Goal: Information Seeking & Learning: Check status

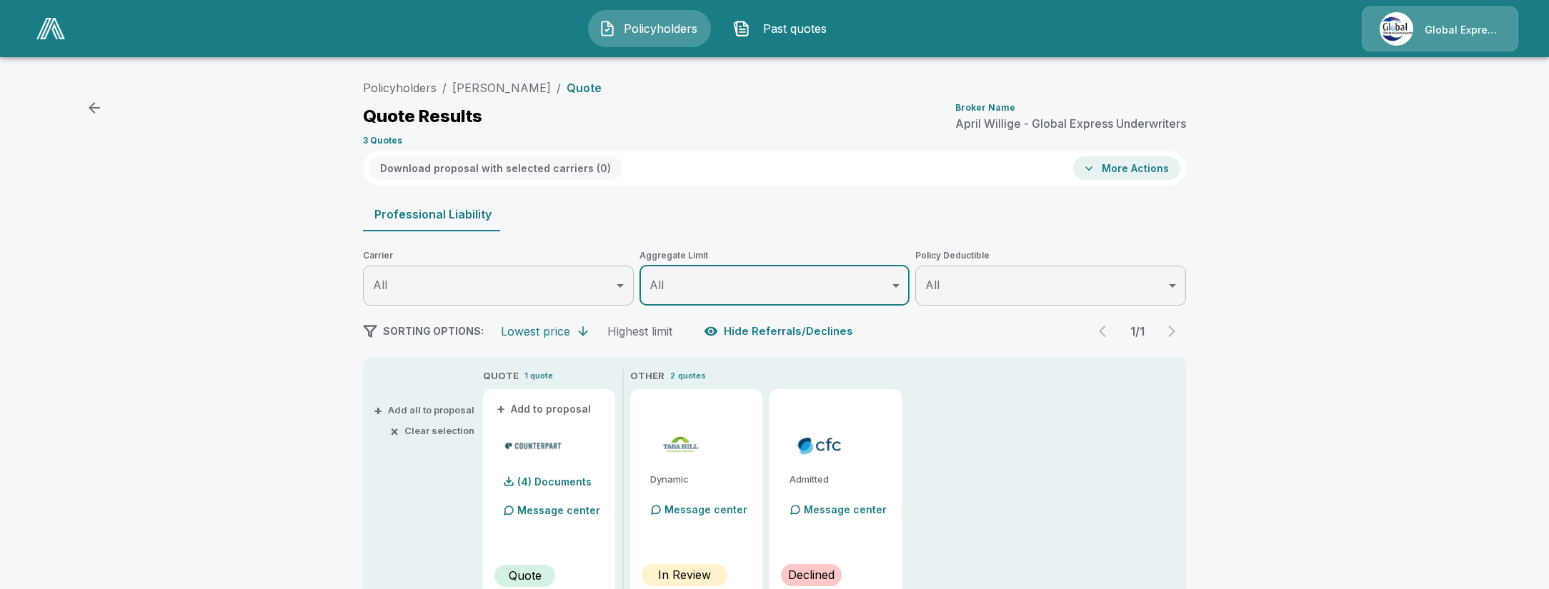
click at [41, 26] on img at bounding box center [50, 28] width 29 height 21
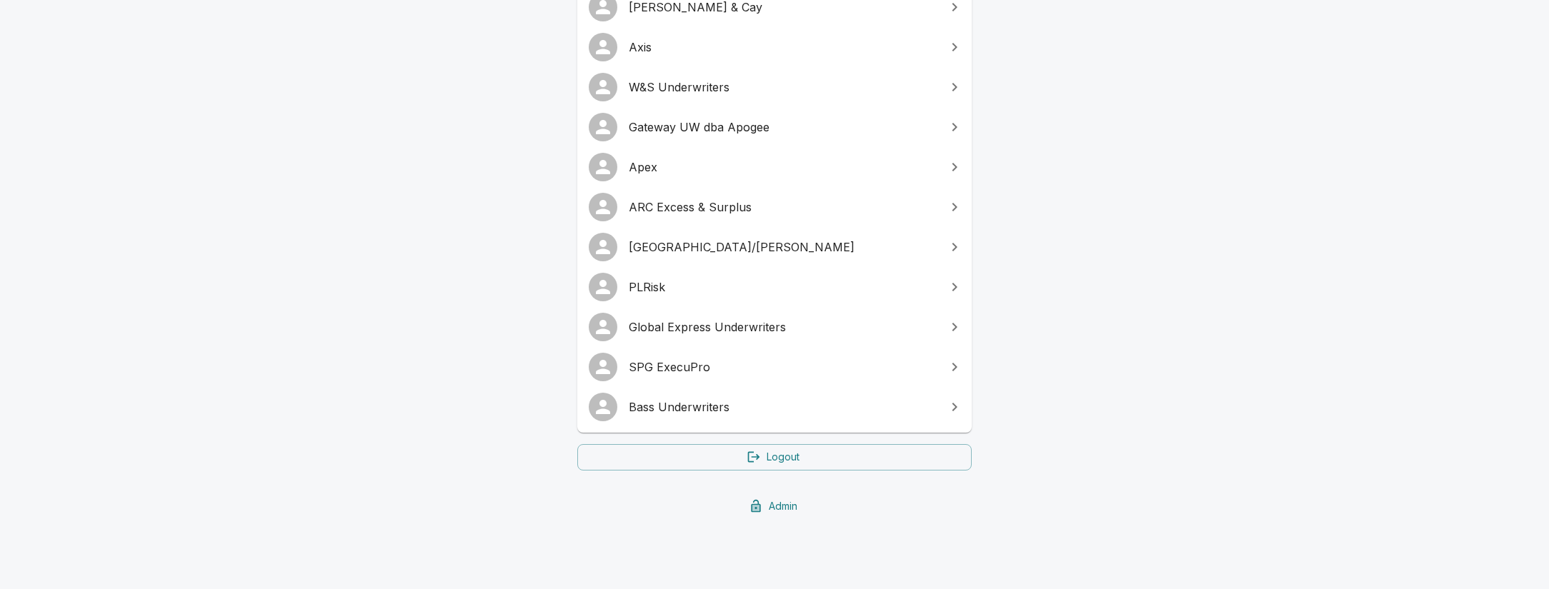
scroll to position [318, 0]
click at [762, 351] on link "SPG ExecuPro" at bounding box center [774, 364] width 394 height 40
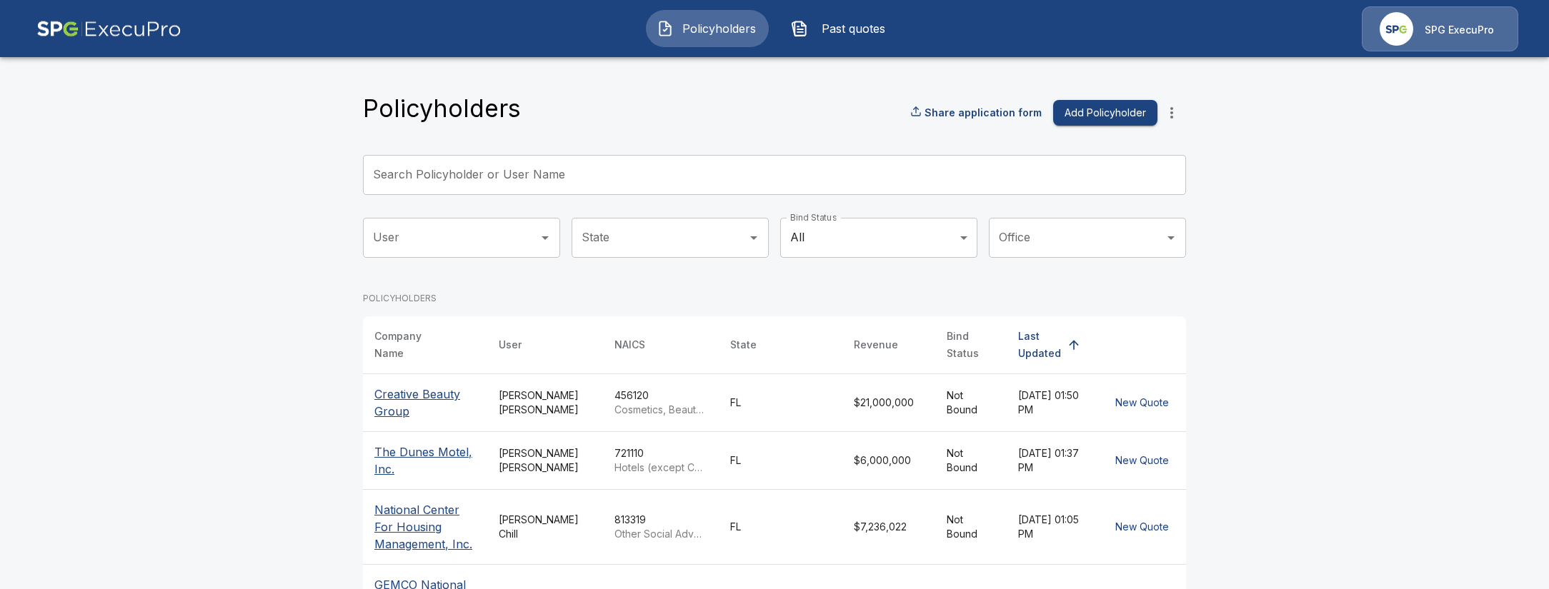
click at [456, 185] on input "Search Policyholder or User Name" at bounding box center [766, 175] width 807 height 40
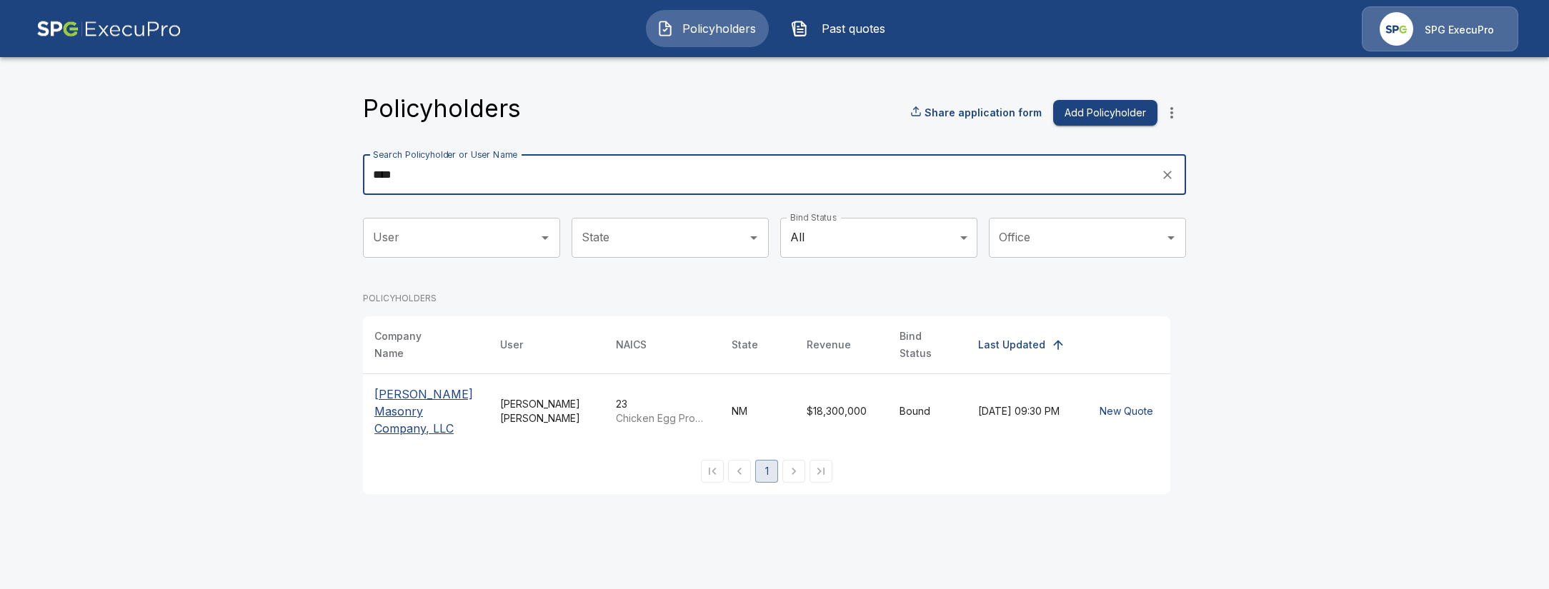
type input "****"
click at [412, 401] on p "Beaty Masonry Company, LLC" at bounding box center [425, 411] width 103 height 51
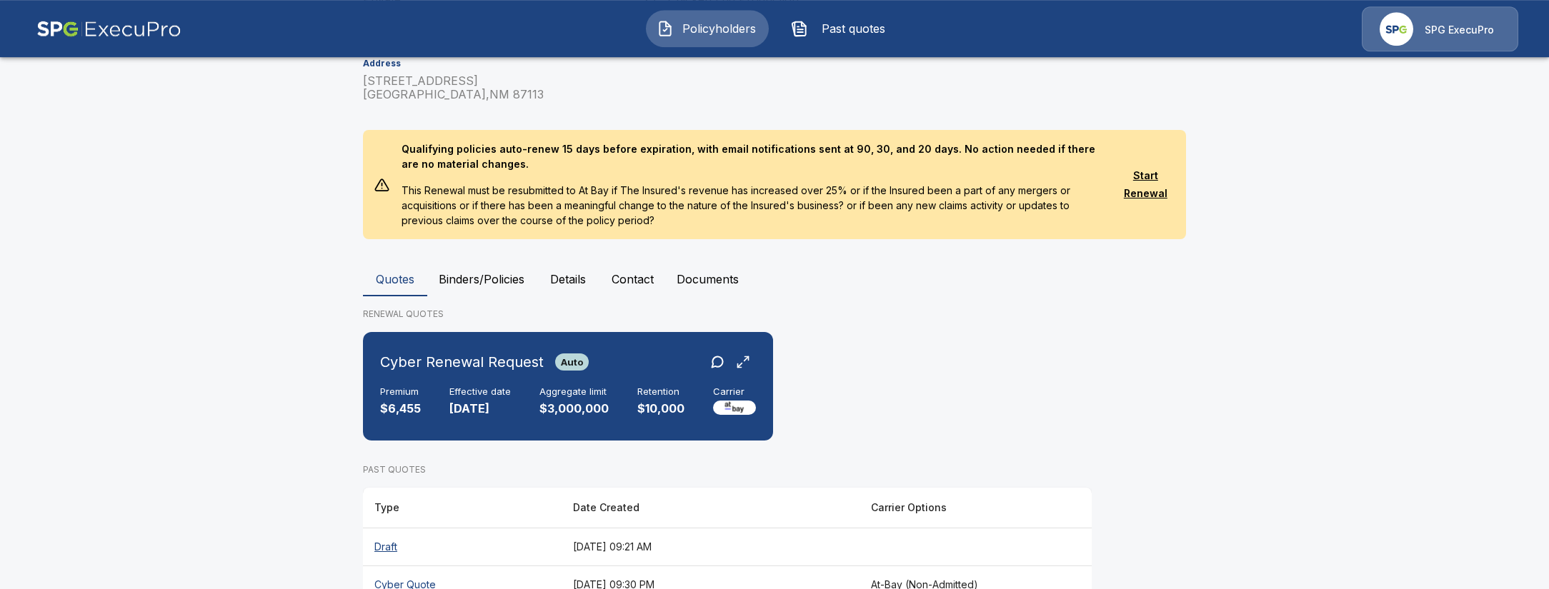
scroll to position [287, 0]
click at [541, 527] on th "Draft" at bounding box center [462, 546] width 199 height 38
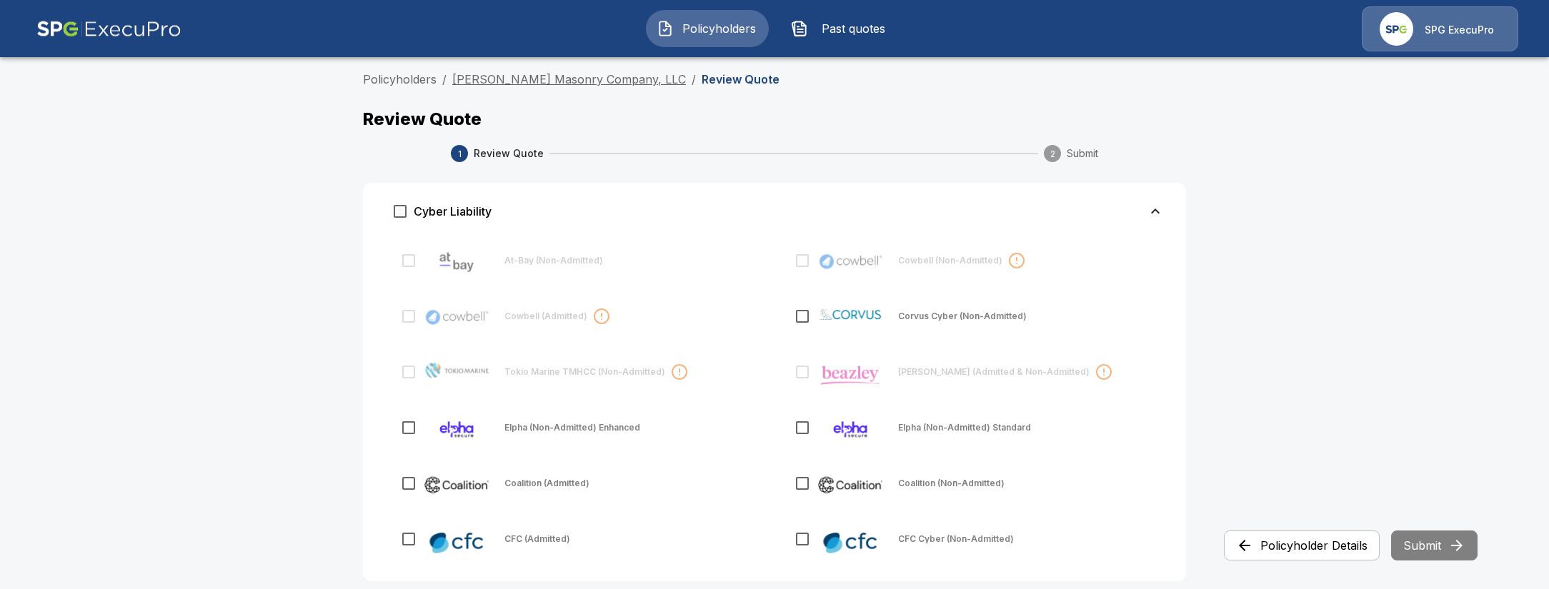
click at [497, 78] on link "Beaty Masonry Company, LLC" at bounding box center [569, 79] width 234 height 14
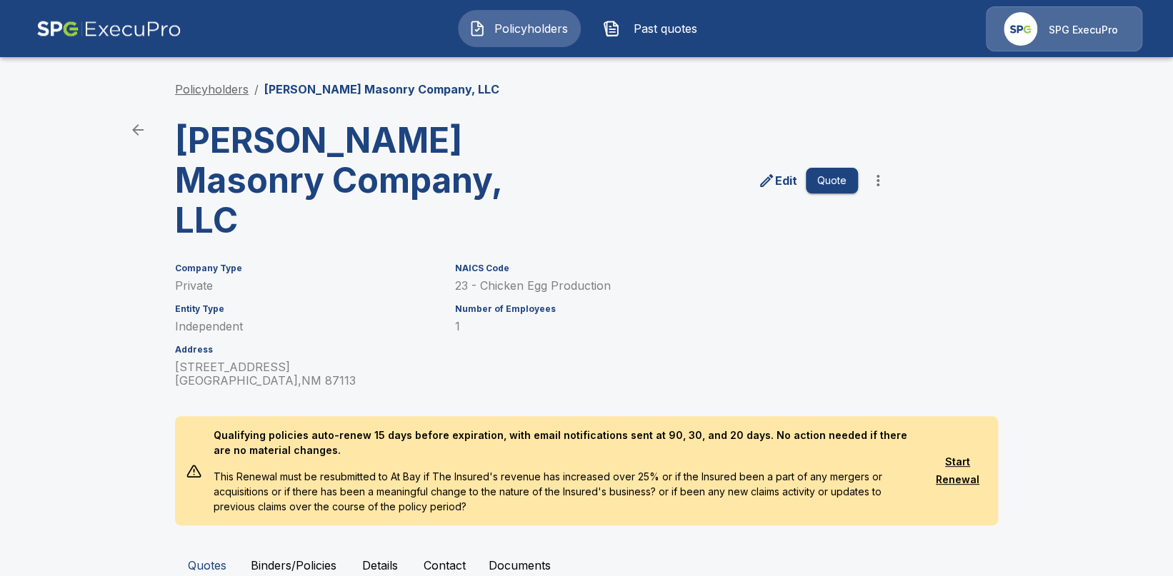
click at [234, 87] on link "Policyholders" at bounding box center [212, 89] width 74 height 14
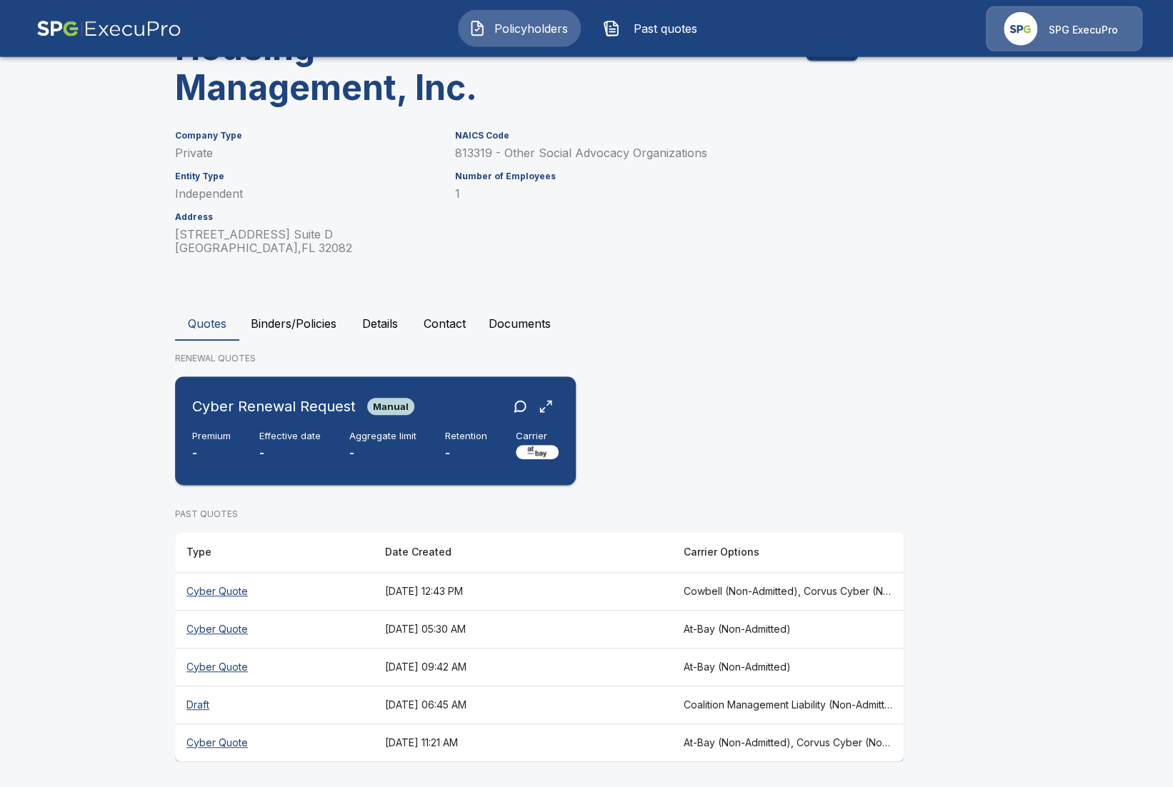
scroll to position [134, 0]
click at [456, 464] on div "Cyber Renewal Request Manual Premium - Effective date - Aggregate limit - Reten…" at bounding box center [375, 429] width 389 height 97
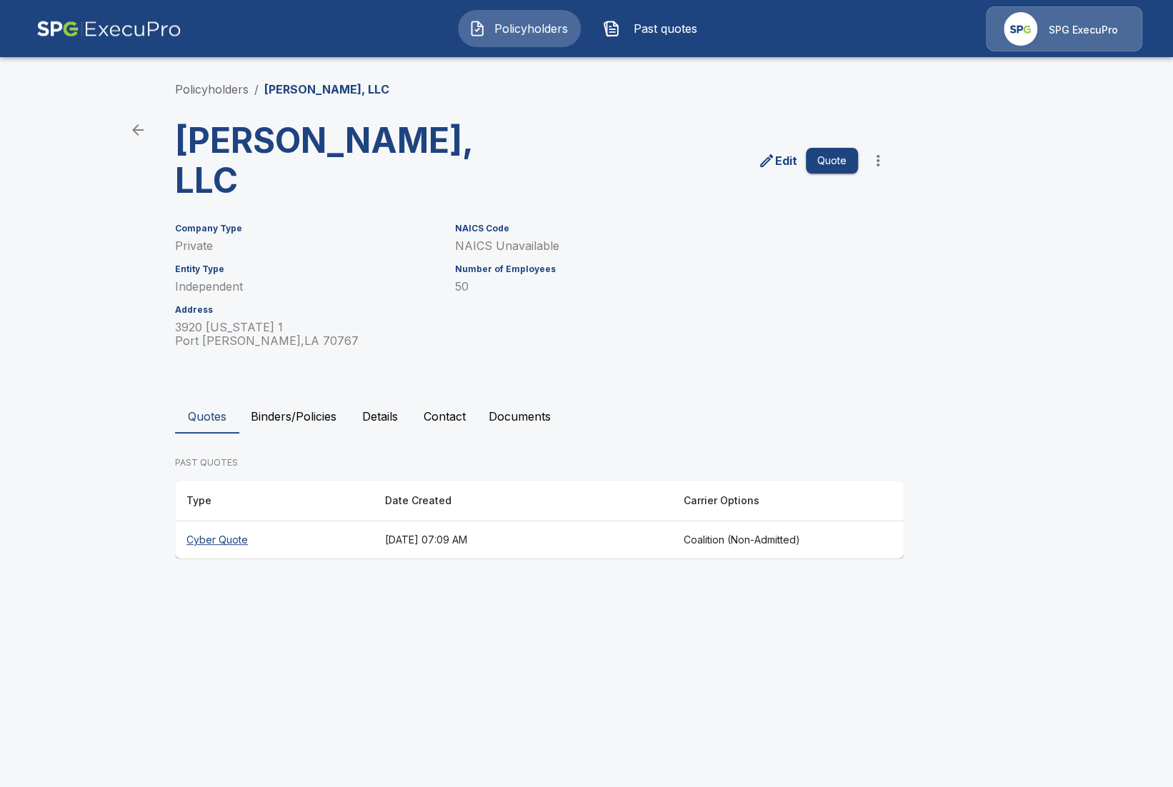
click at [89, 134] on main "Policyholders / L. S. Womack, LLC L. S. Womack, LLC Edit Quote Company Type Pri…" at bounding box center [586, 293] width 1173 height 586
click at [271, 521] on th "Cyber Quote" at bounding box center [274, 540] width 199 height 38
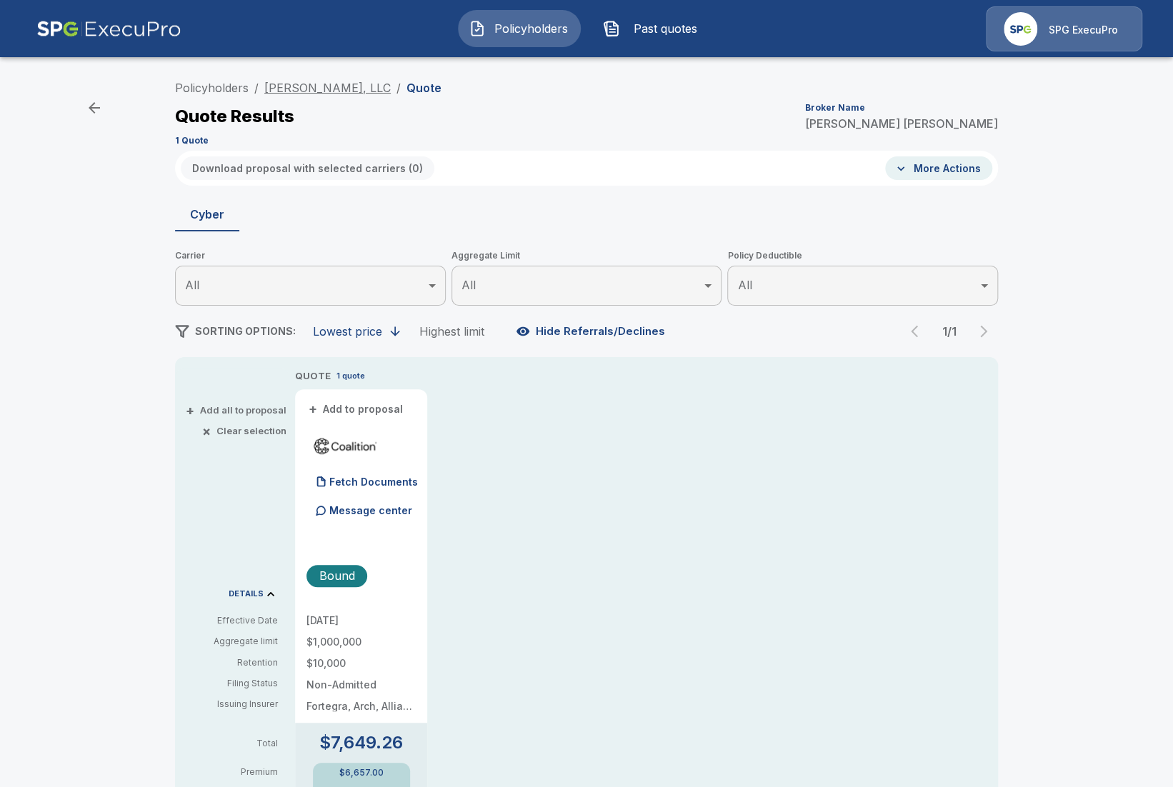
click at [321, 90] on link "L. S. Womack, LLC" at bounding box center [327, 88] width 126 height 14
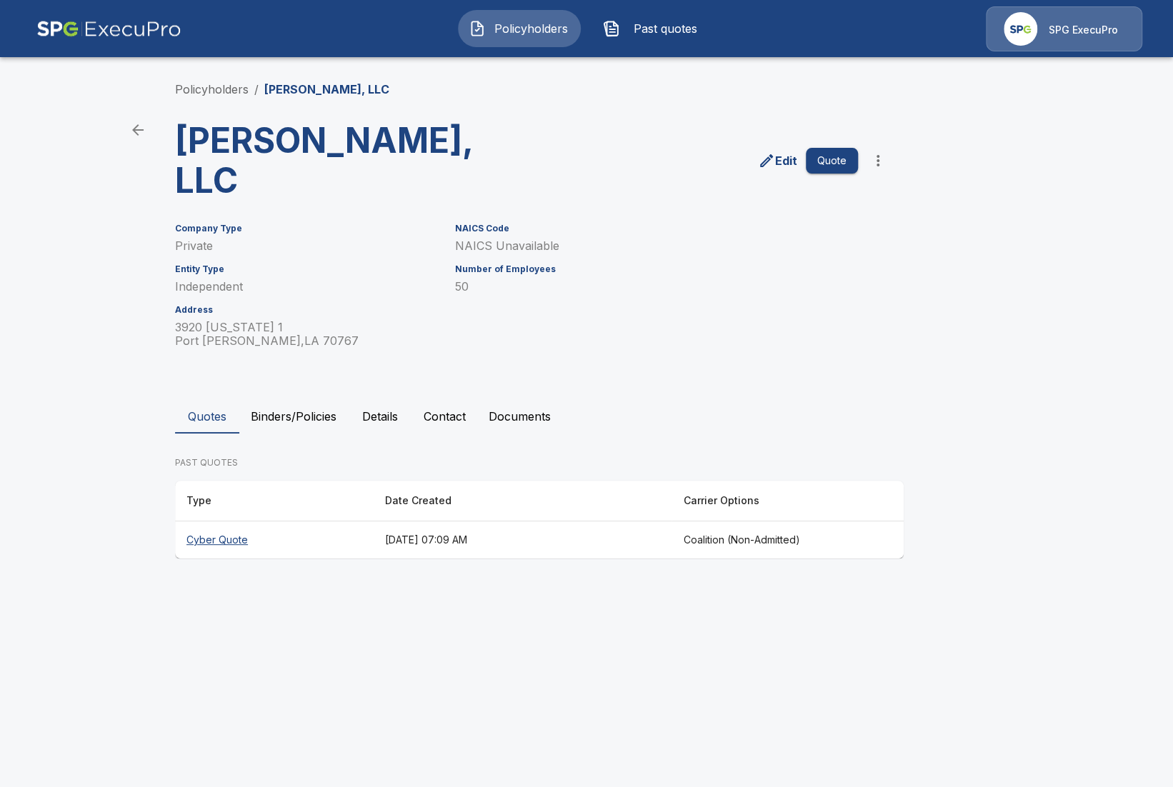
click at [916, 206] on div "Company Type Private Entity Type Independent Address 3920 Louisiana 1 Port Alle…" at bounding box center [578, 276] width 840 height 141
click at [224, 96] on li "Policyholders" at bounding box center [212, 89] width 74 height 17
click at [219, 92] on link "Policyholders" at bounding box center [212, 89] width 74 height 14
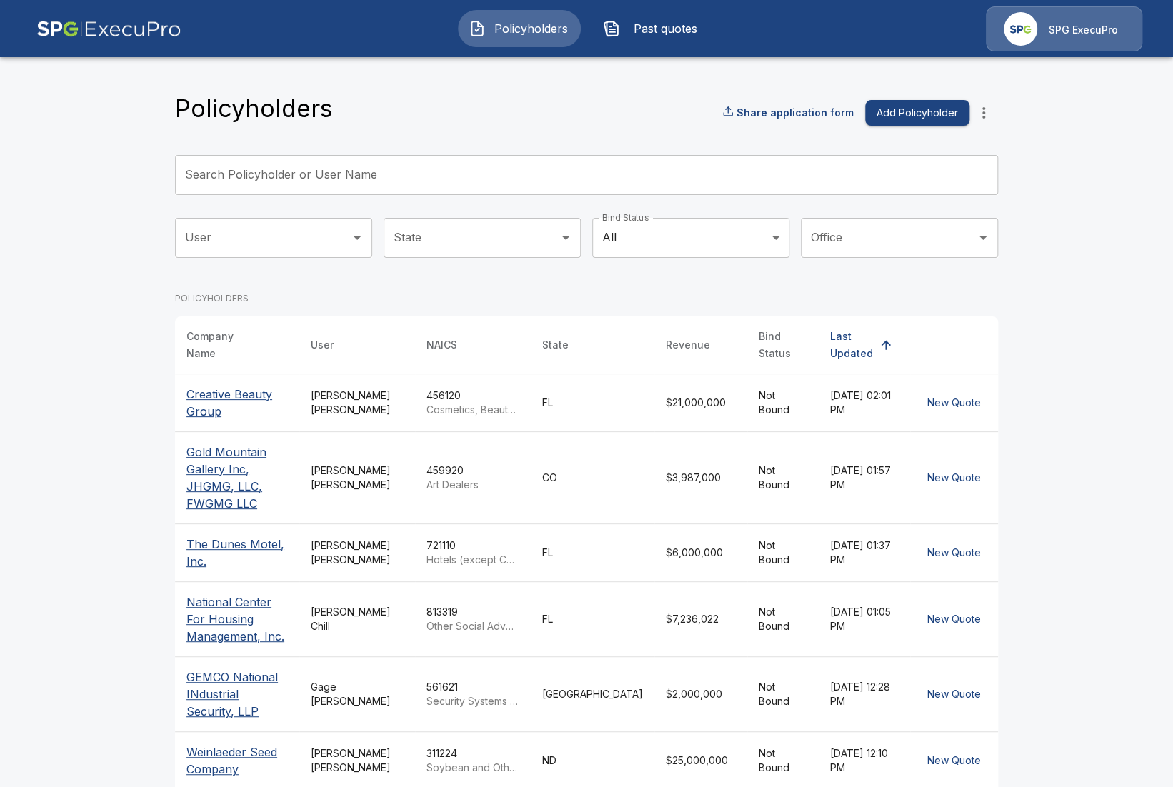
click at [987, 118] on icon "more" at bounding box center [983, 112] width 17 height 17
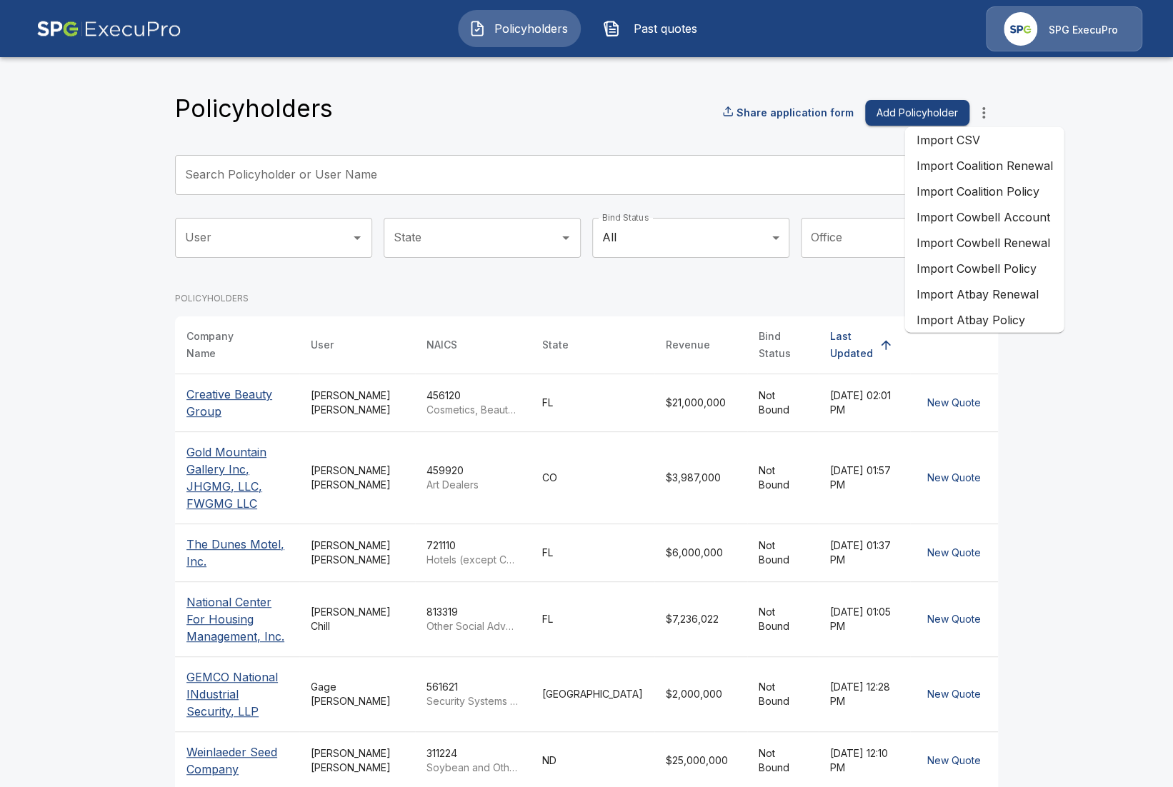
click at [1025, 170] on li "Import Coalition Renewal" at bounding box center [983, 166] width 159 height 26
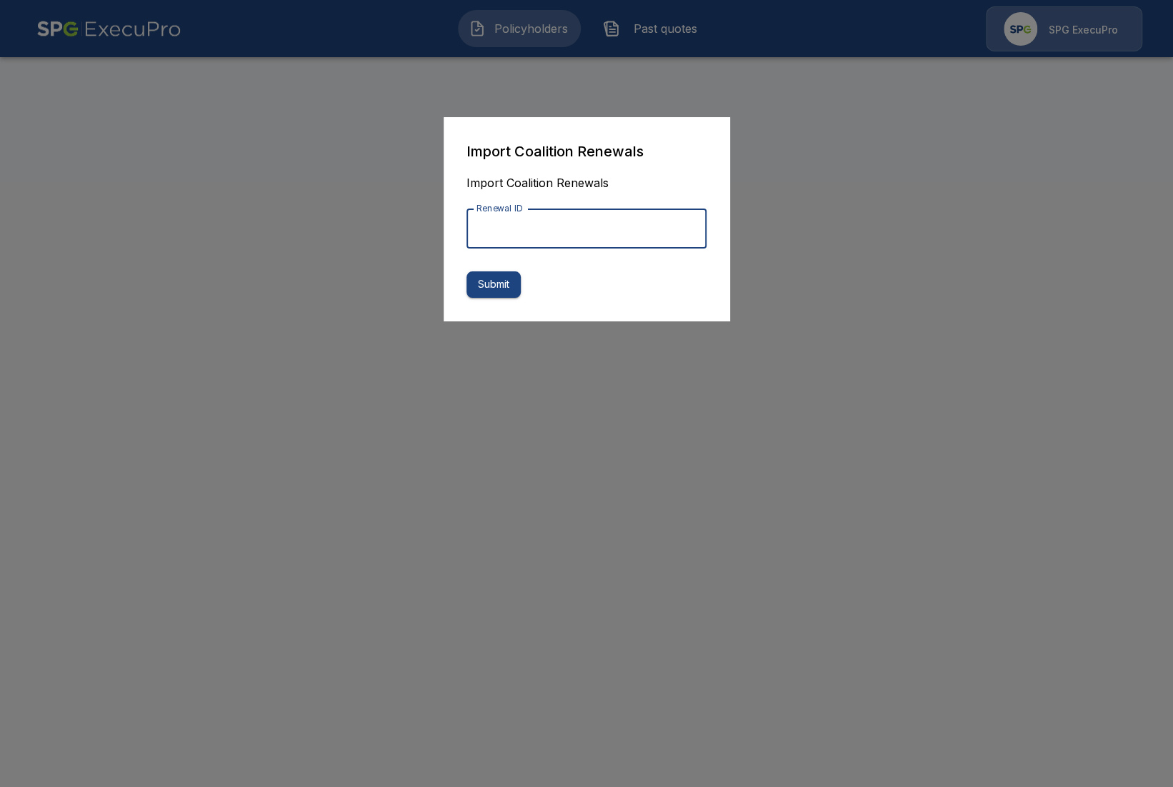
click at [510, 226] on input "Renewal ID" at bounding box center [586, 229] width 240 height 40
paste input "**********"
type input "**********"
click at [493, 288] on button "Submit" at bounding box center [493, 284] width 54 height 26
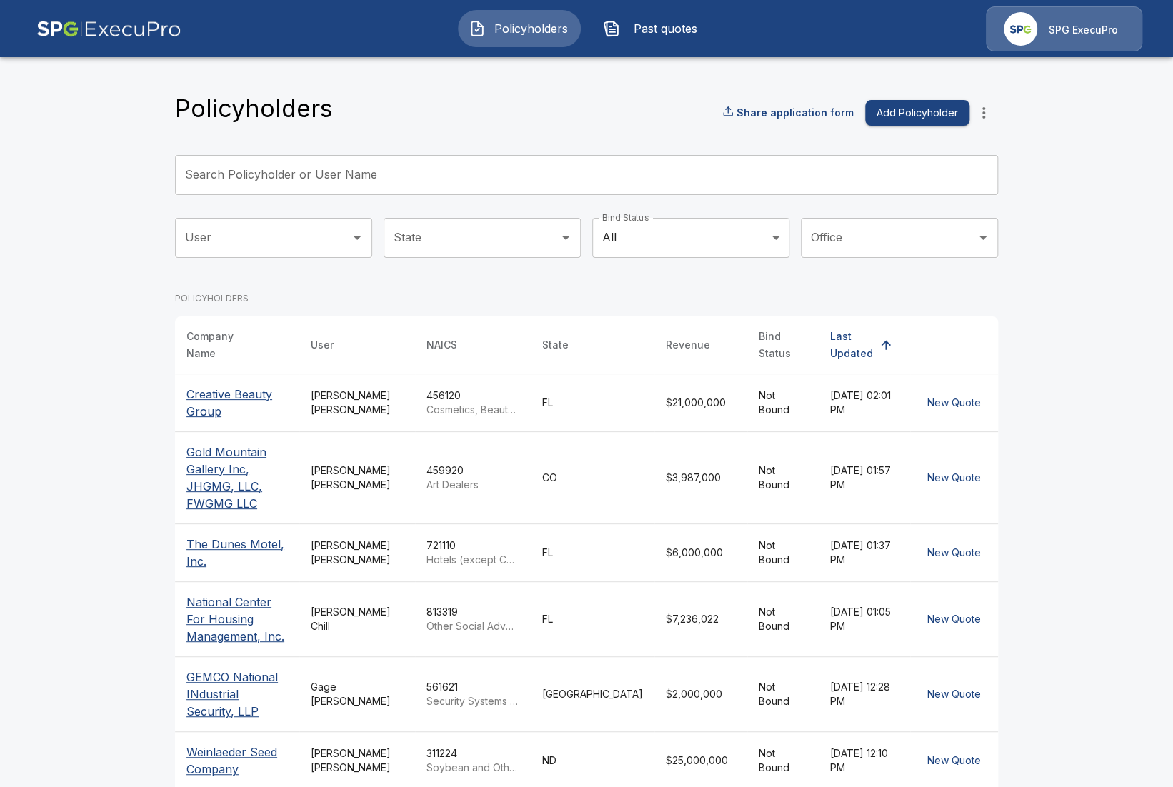
click at [656, 56] on header "Policyholders Past quotes SPG ExecuPro" at bounding box center [586, 28] width 1173 height 57
click at [664, 41] on button "Past quotes" at bounding box center [653, 28] width 123 height 37
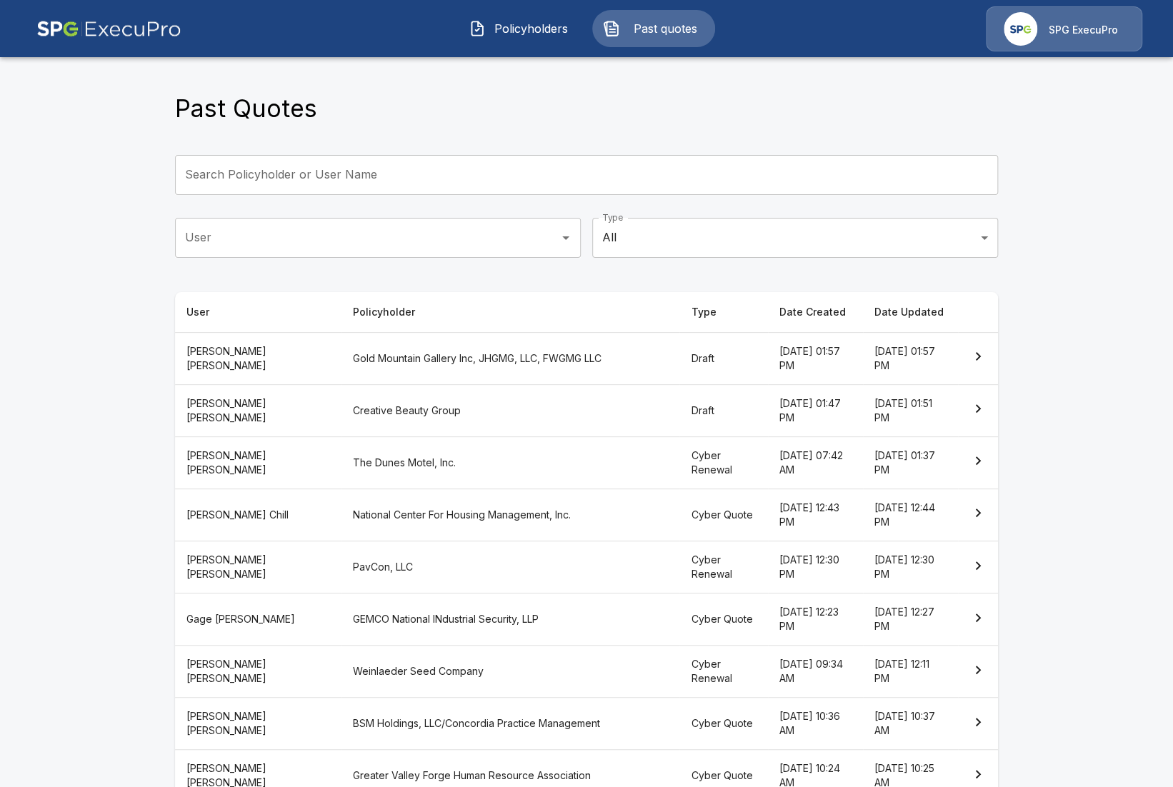
click at [131, 530] on main "Past Quotes Search Policyholder or User Name Search Policyholder or User Name U…" at bounding box center [586, 458] width 1173 height 916
click at [633, 81] on div "Past Quotes Search Policyholder or User Name Search Policyholder or User Name U…" at bounding box center [586, 485] width 857 height 863
click at [644, 44] on button "Past quotes" at bounding box center [653, 28] width 123 height 37
click at [544, 36] on span "Policyholders" at bounding box center [530, 28] width 79 height 17
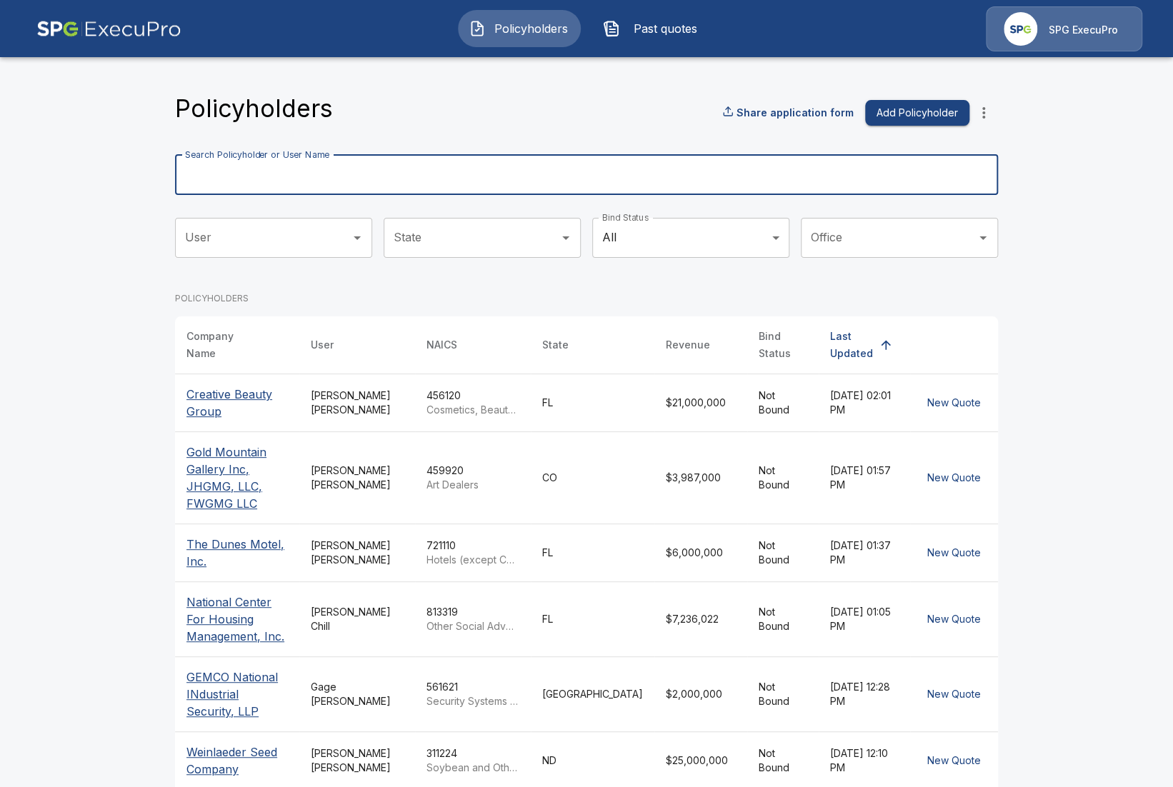
click at [506, 164] on input "Search Policyholder or User Name" at bounding box center [578, 175] width 807 height 40
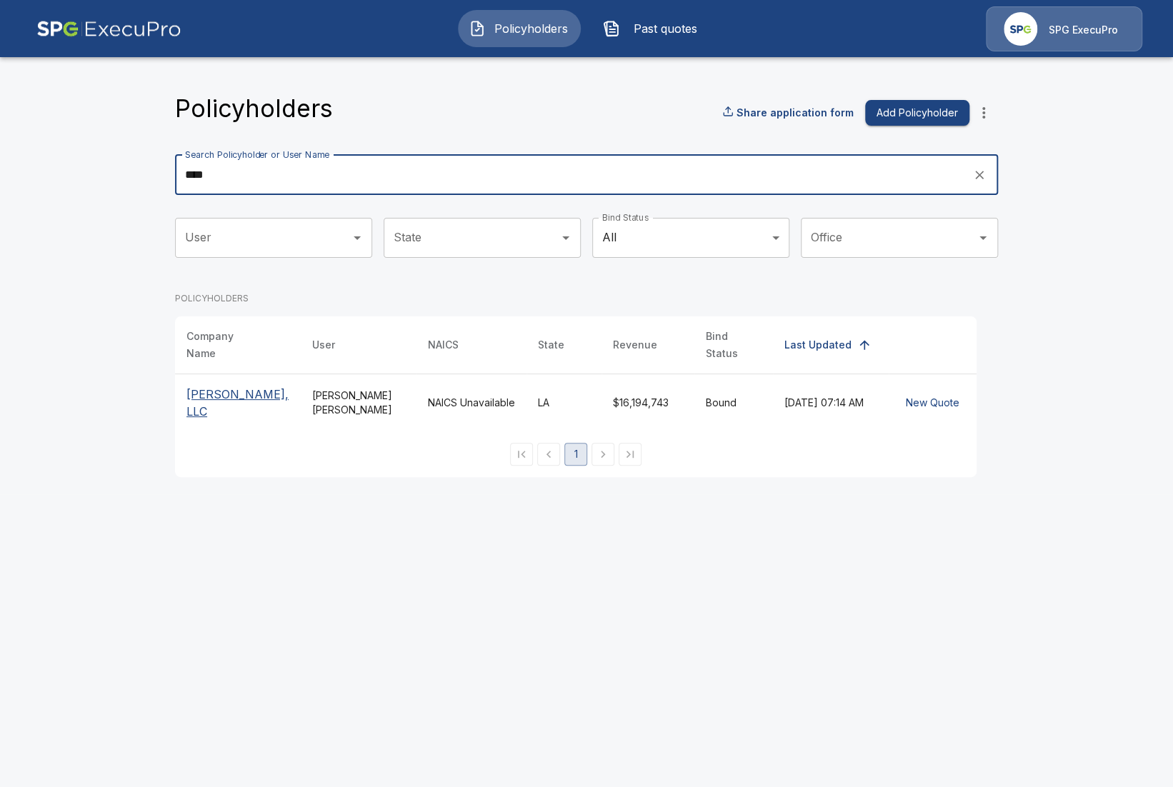
type input "****"
click at [236, 380] on th "L. S. Womack, LLC" at bounding box center [238, 403] width 126 height 58
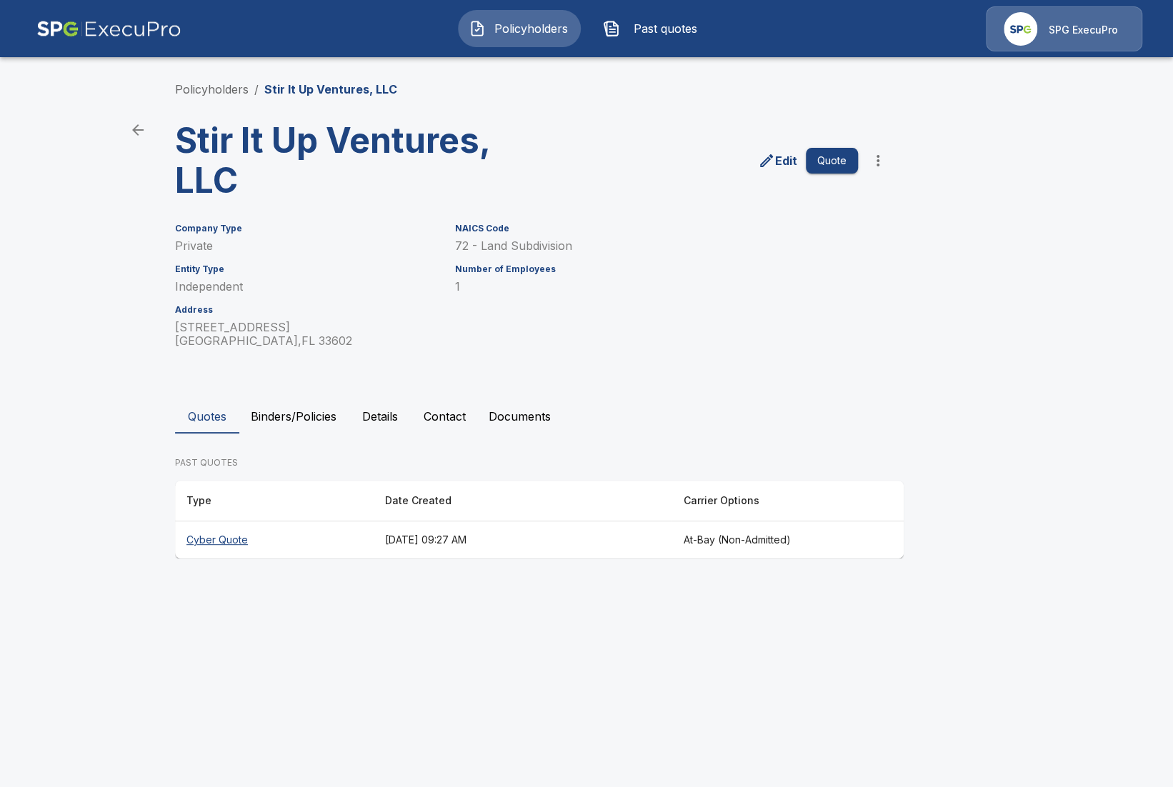
click at [254, 539] on th "Cyber Quote" at bounding box center [274, 540] width 199 height 38
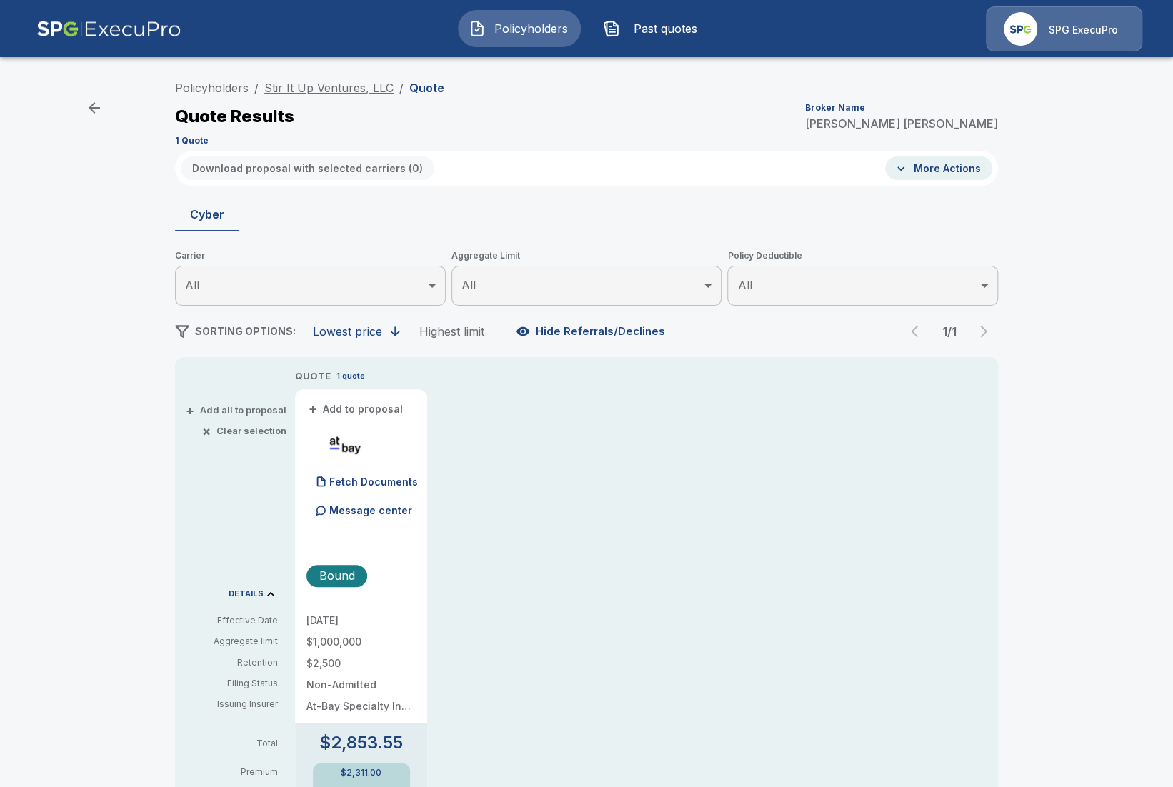
click at [323, 85] on link "Stir It Up Ventures, LLC" at bounding box center [328, 88] width 129 height 14
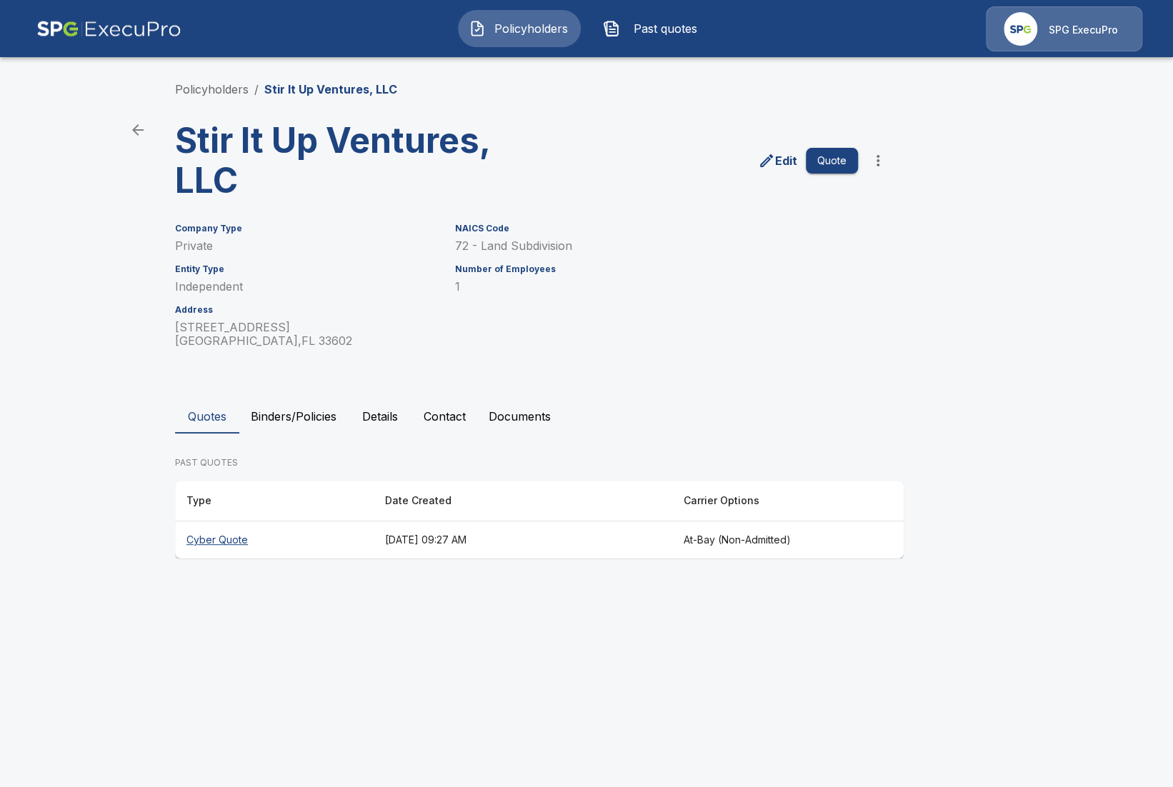
click at [309, 419] on button "Binders/Policies" at bounding box center [293, 416] width 109 height 34
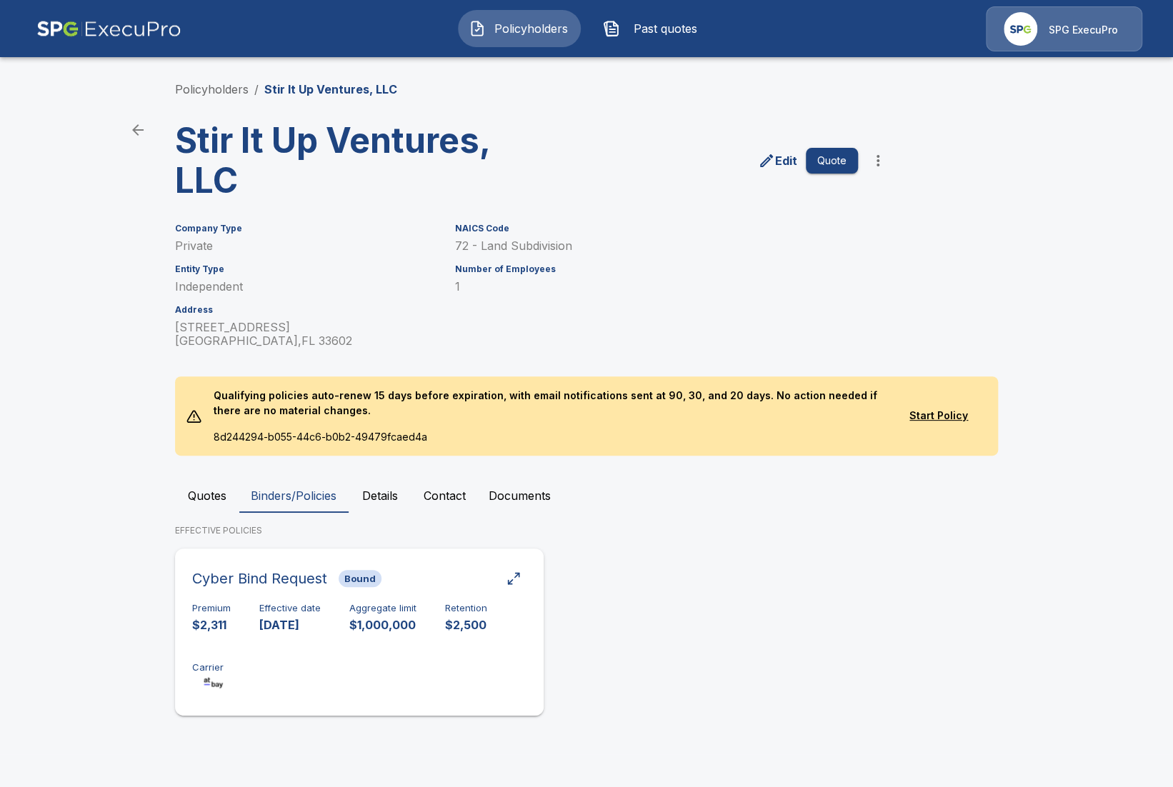
click at [429, 593] on div "Cyber Bind Request Bound Premium $2,311 Effective date 11/1/2024 Aggregate limi…" at bounding box center [359, 632] width 357 height 156
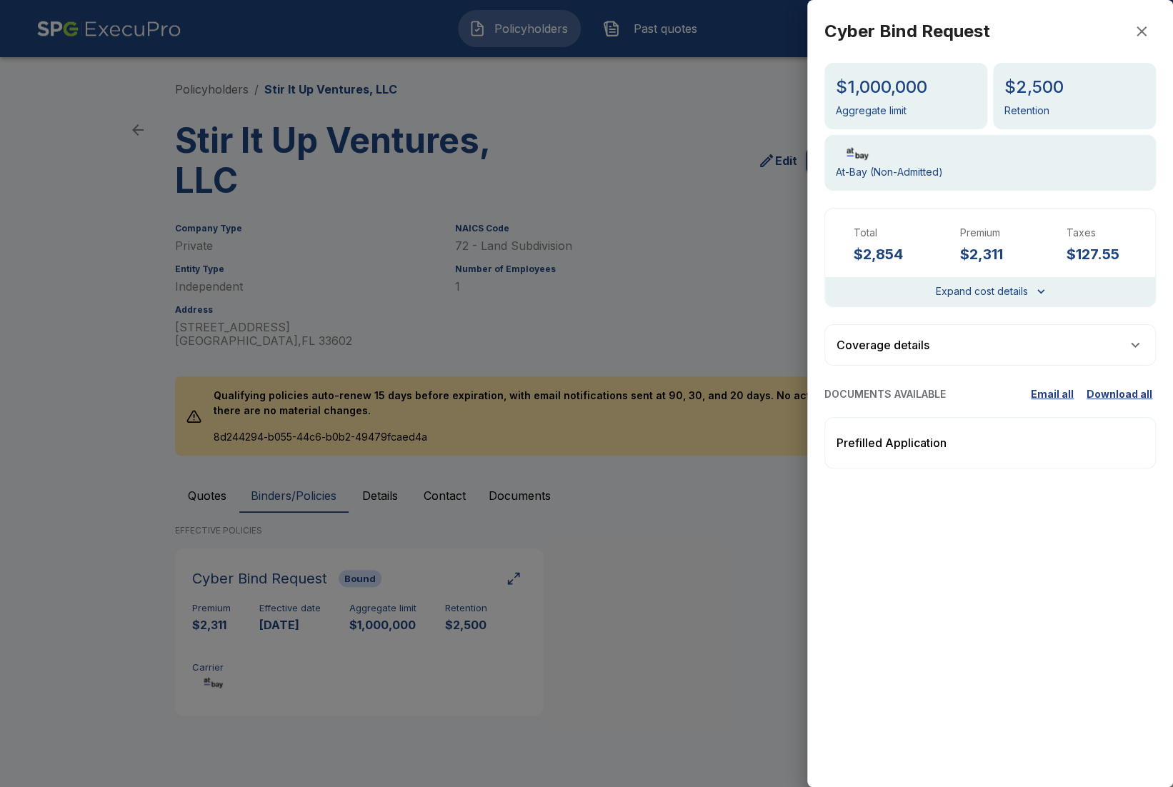
click at [917, 448] on p "Prefilled Application" at bounding box center [891, 442] width 110 height 17
click at [964, 441] on div "Prefilled Application" at bounding box center [989, 442] width 331 height 51
click at [61, 506] on div at bounding box center [586, 393] width 1173 height 787
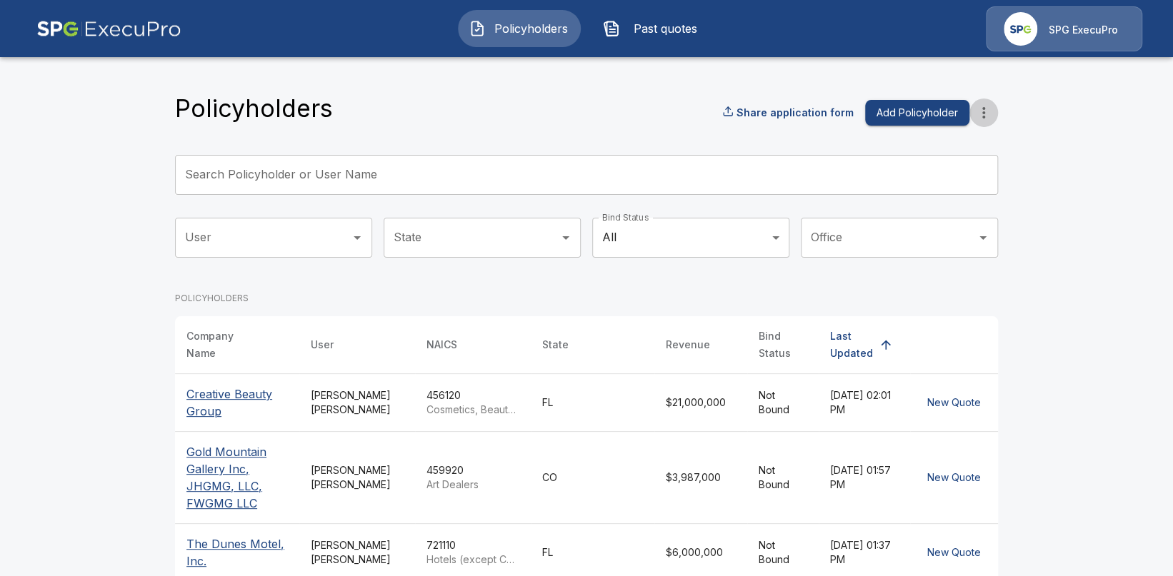
click at [982, 116] on icon "more" at bounding box center [983, 112] width 3 height 11
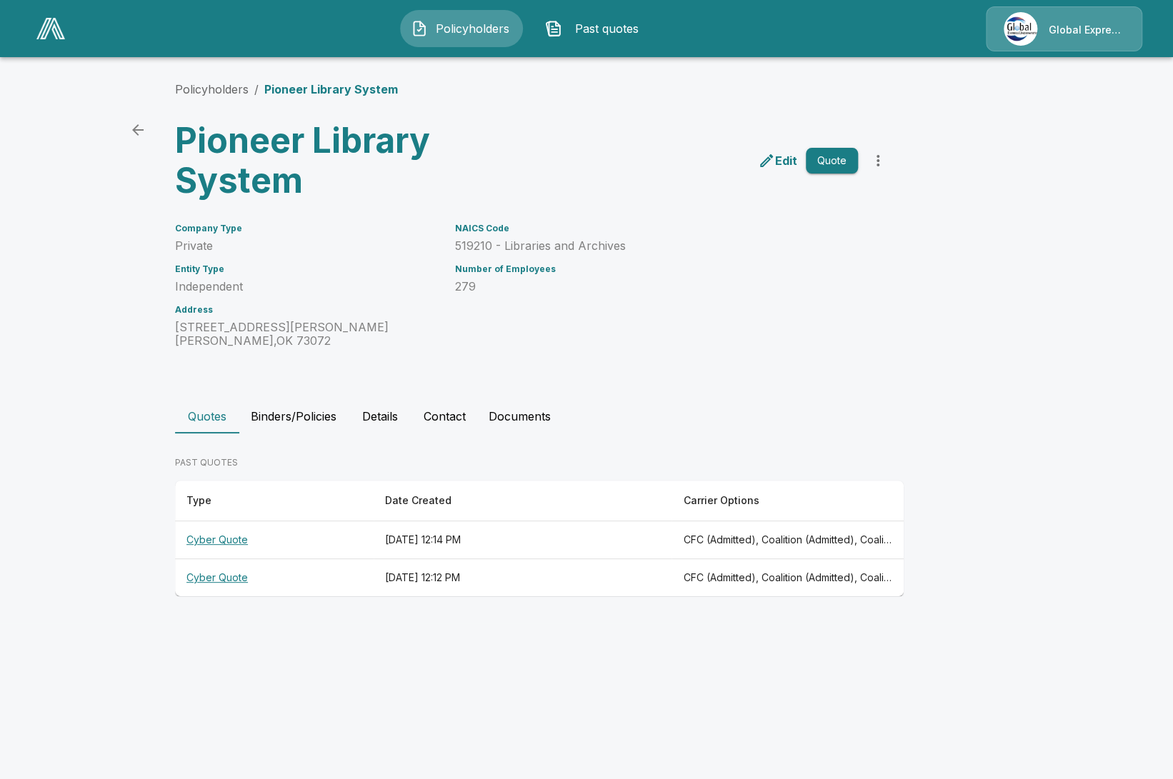
click at [386, 611] on div "Policyholders / Pioneer Library System Pioneer Library System Edit Quote Compan…" at bounding box center [586, 339] width 857 height 570
click at [427, 577] on th "[DATE] 12:12 PM" at bounding box center [523, 578] width 298 height 38
click at [209, 90] on link "Policyholders" at bounding box center [212, 89] width 74 height 14
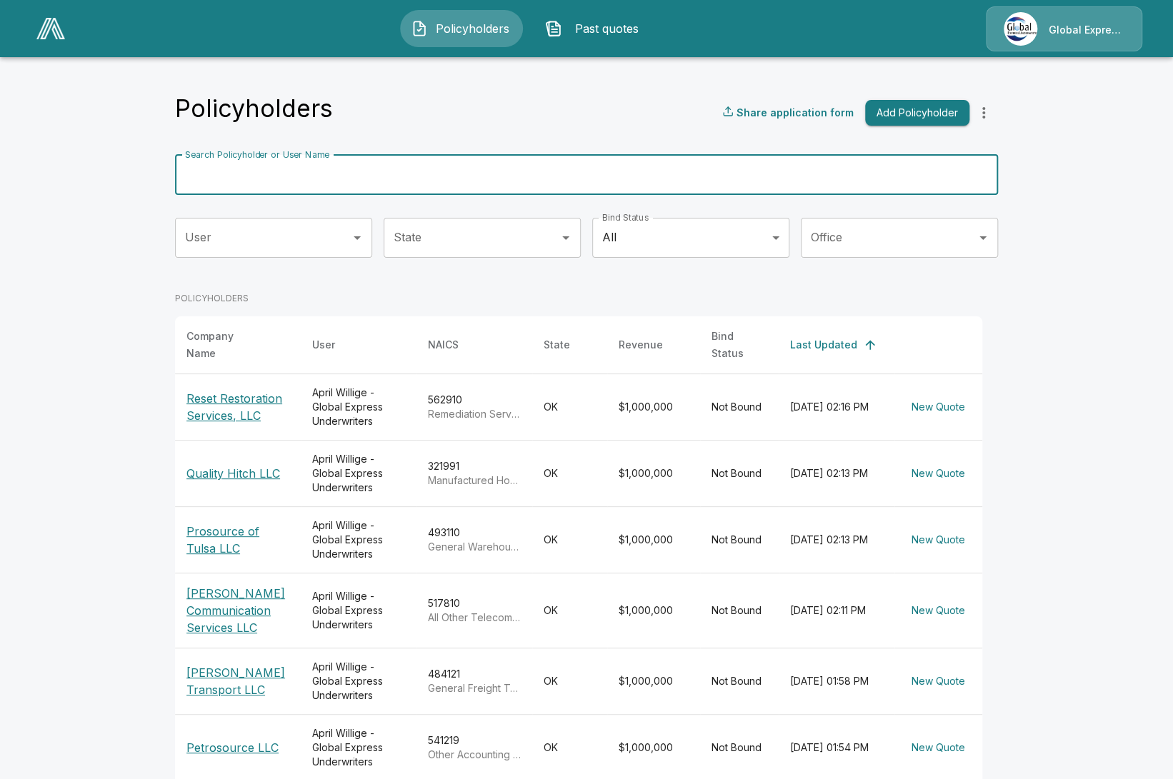
drag, startPoint x: 454, startPoint y: 155, endPoint x: 441, endPoint y: 153, distance: 13.0
click at [452, 155] on input "Search Policyholder or User Name" at bounding box center [578, 175] width 807 height 40
type input "*"
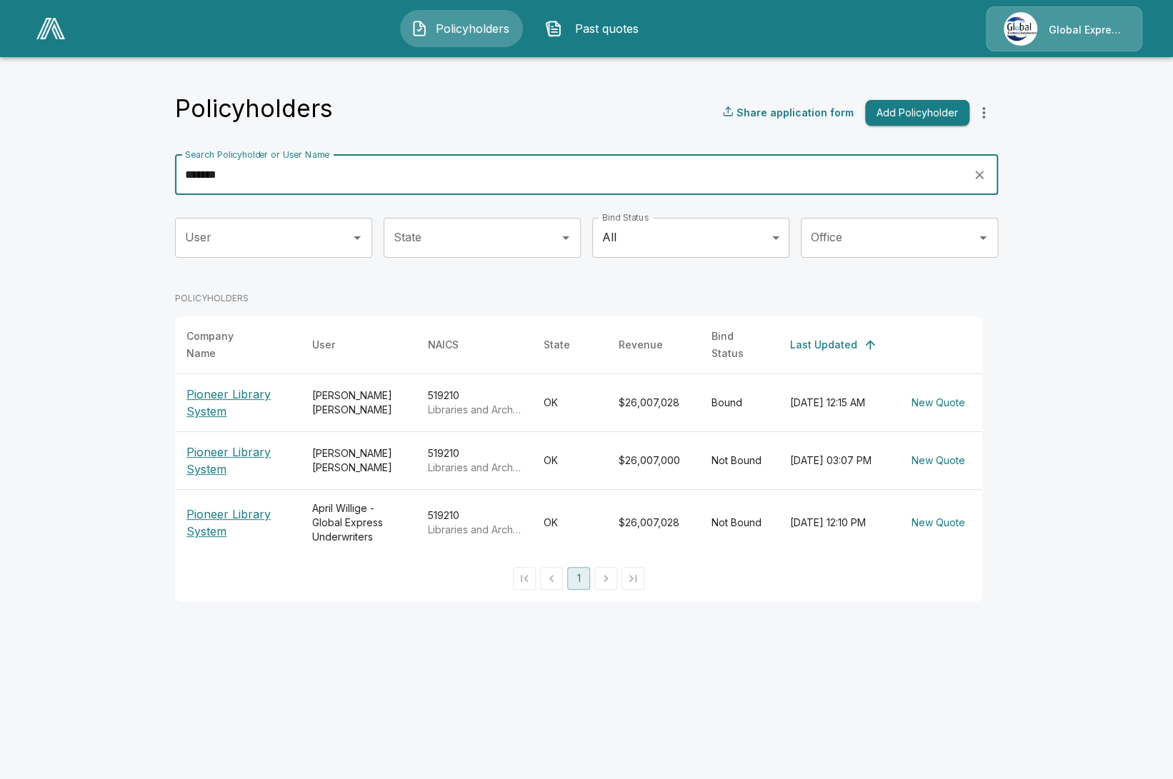
type input "*******"
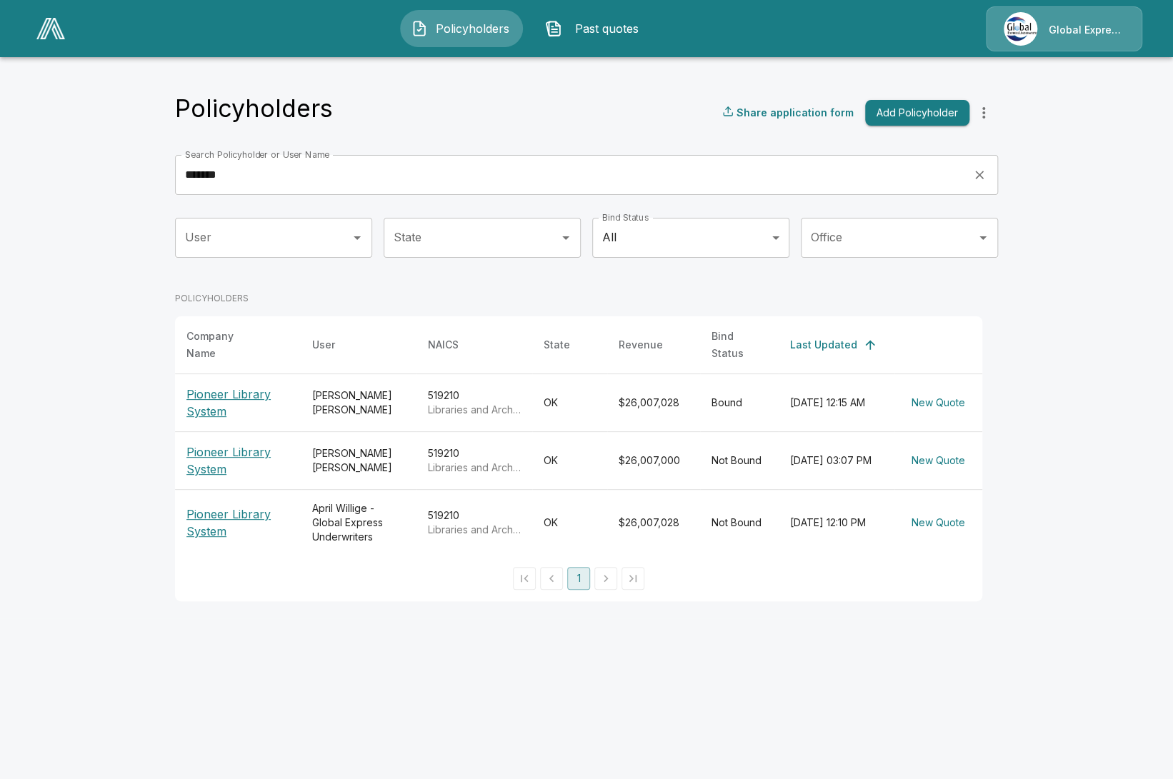
click at [333, 619] on html "Policyholders Past quotes Global Express Underwriters Policyholders Share appli…" at bounding box center [586, 309] width 1173 height 619
